Goal: Use online tool/utility: Utilize a website feature to perform a specific function

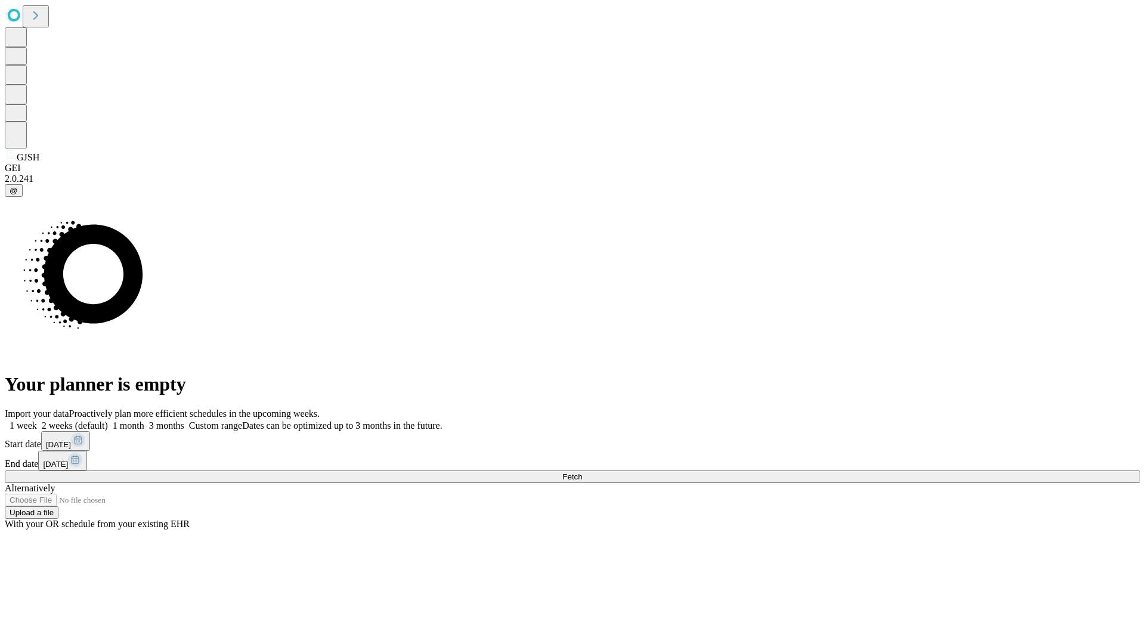
click at [582, 472] on span "Fetch" at bounding box center [573, 476] width 20 height 9
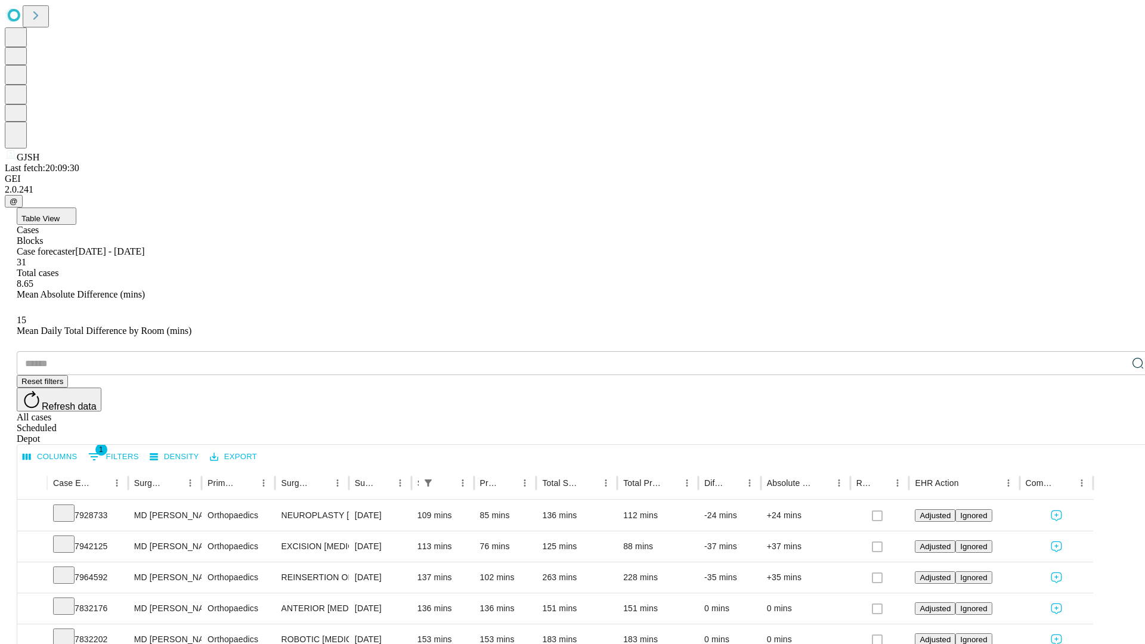
click at [60, 214] on span "Table View" at bounding box center [40, 218] width 38 height 9
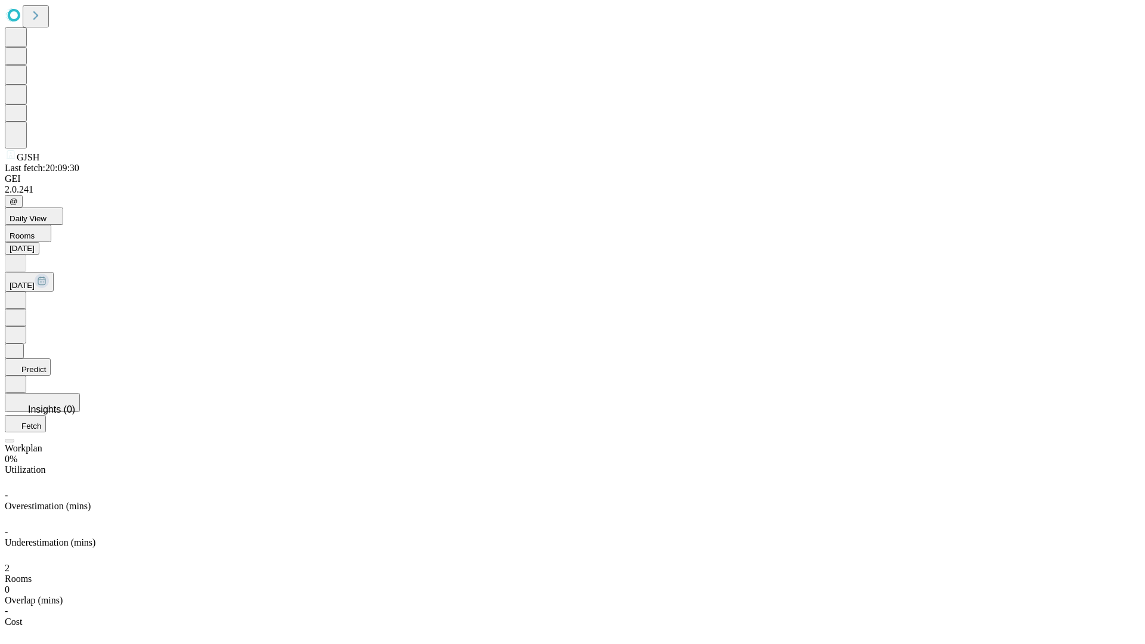
click at [51, 359] on button "Predict" at bounding box center [28, 367] width 46 height 17
